Goal: Task Accomplishment & Management: Use online tool/utility

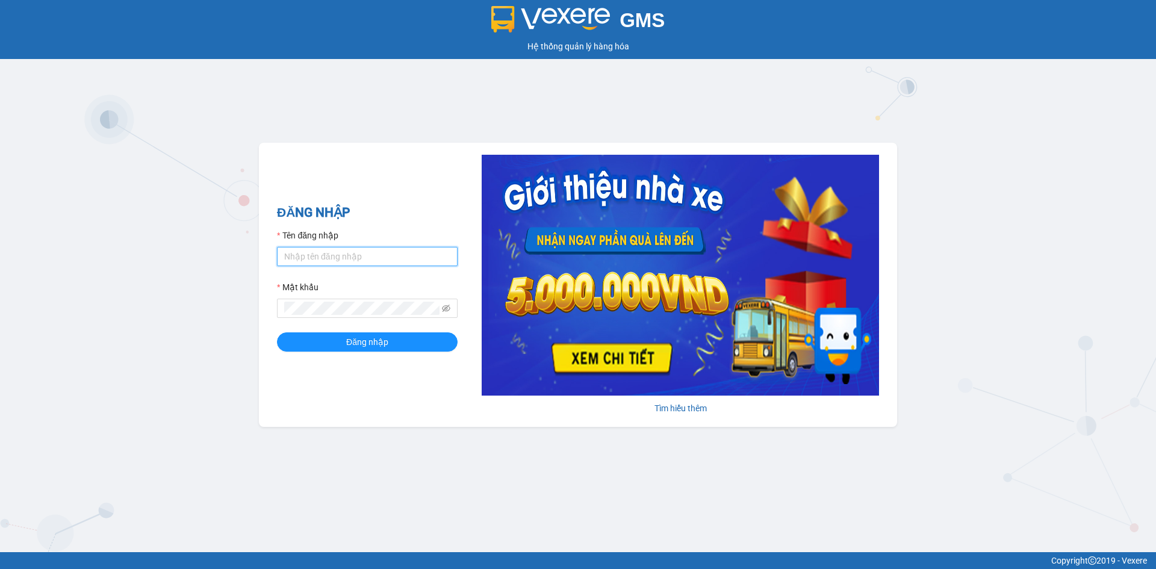
click at [425, 257] on input "Tên đăng nhập" at bounding box center [367, 256] width 181 height 19
click at [430, 243] on div "Tên đăng nhập" at bounding box center [367, 238] width 181 height 18
click at [429, 254] on input "Tên đăng nhập" at bounding box center [367, 256] width 181 height 19
type input "khanhvy.khanhphong"
click at [277, 332] on button "Đăng nhập" at bounding box center [367, 341] width 181 height 19
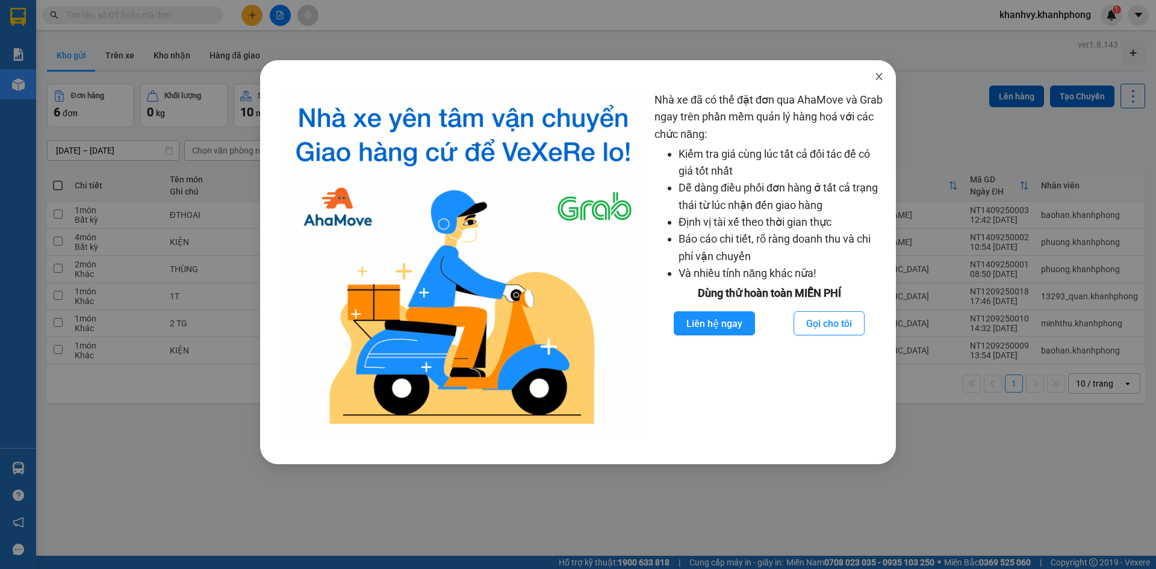
click at [880, 79] on icon "close" at bounding box center [879, 77] width 10 height 10
